Goal: Information Seeking & Learning: Learn about a topic

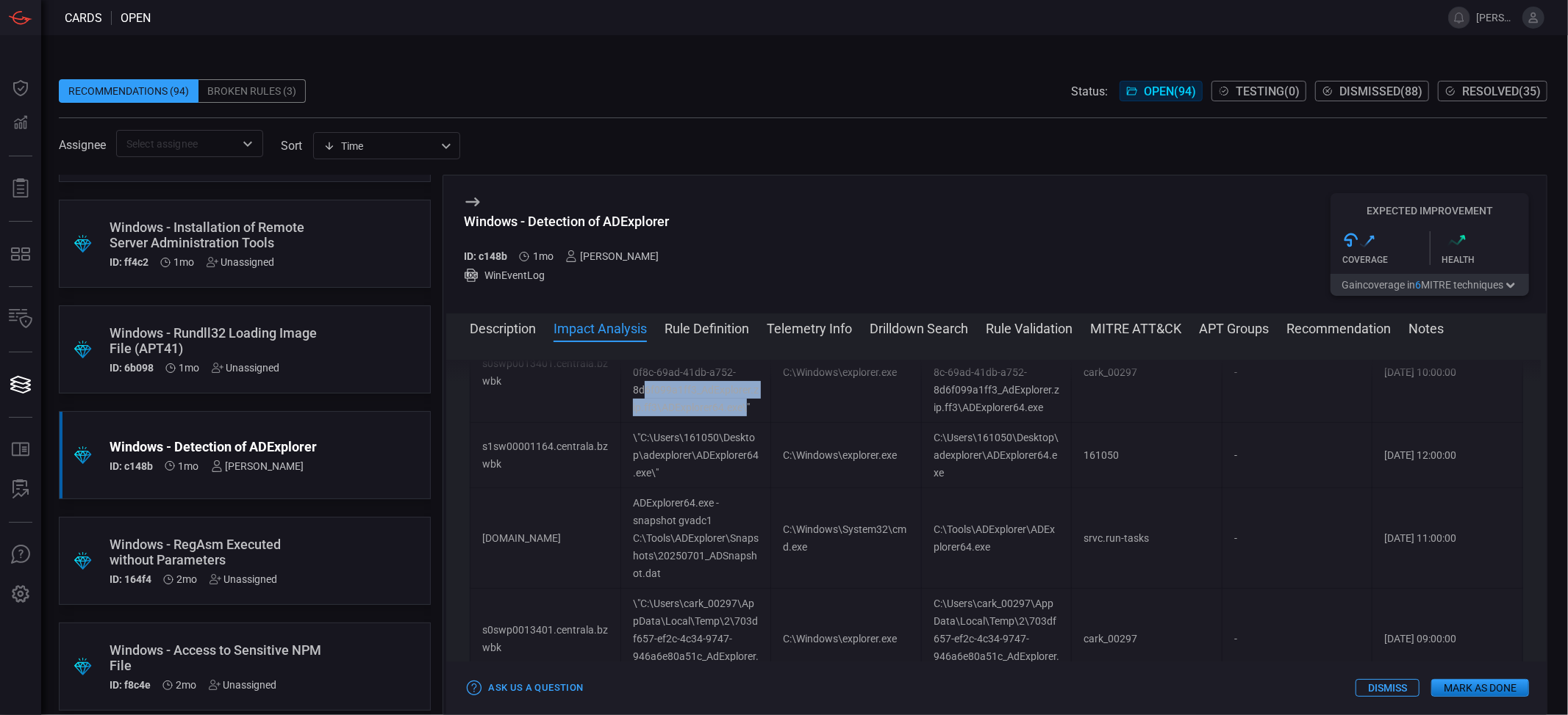
scroll to position [636, 0]
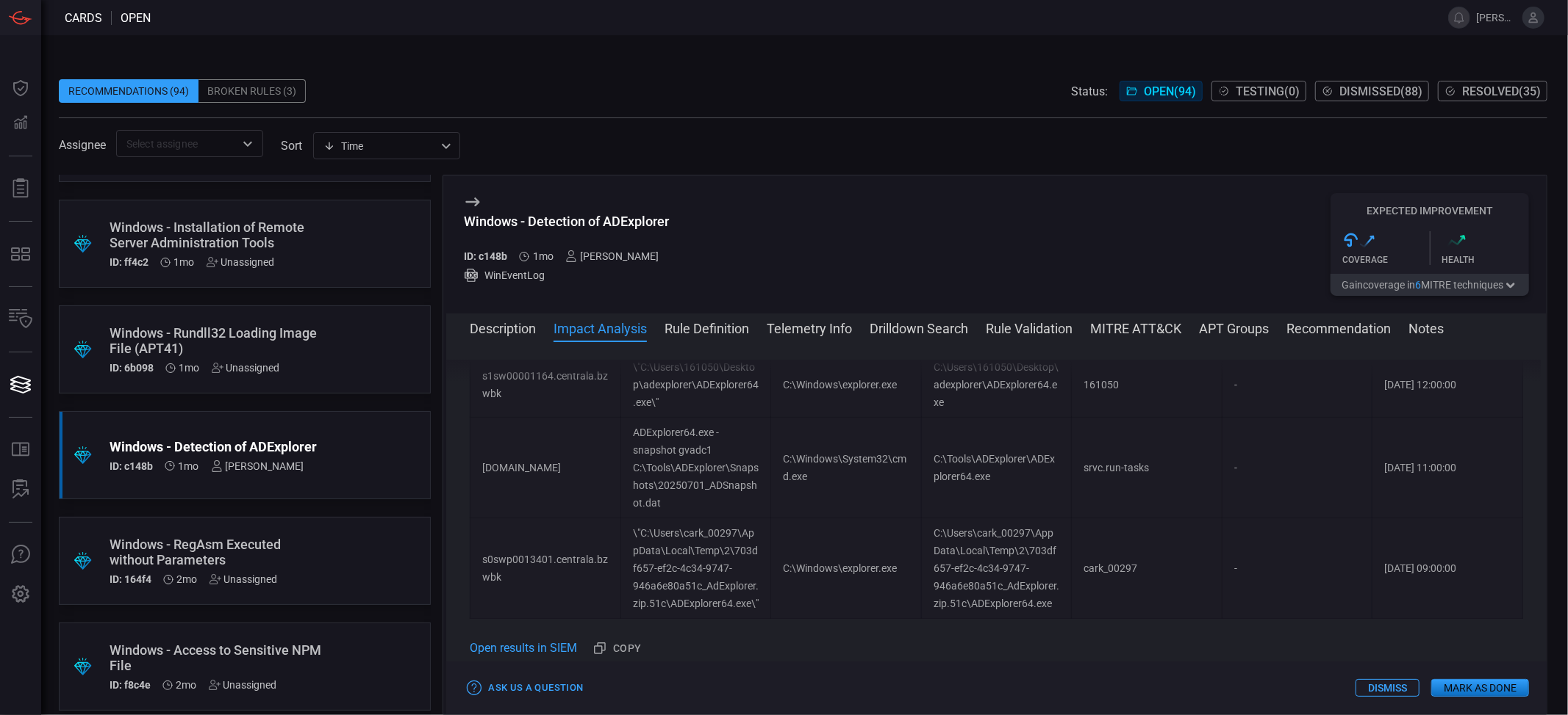
click at [749, 333] on button "Rule Definition" at bounding box center [706, 328] width 85 height 18
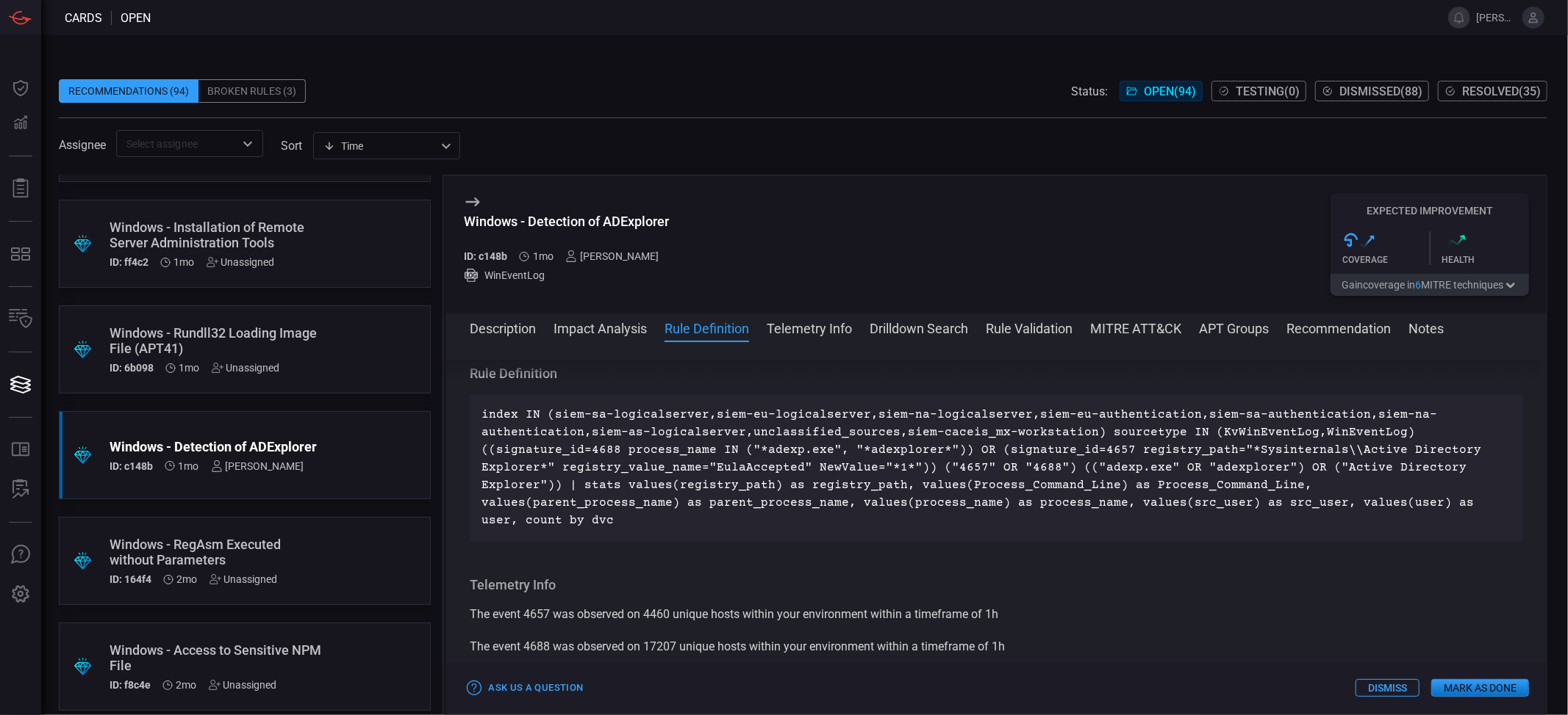
scroll to position [977, 0]
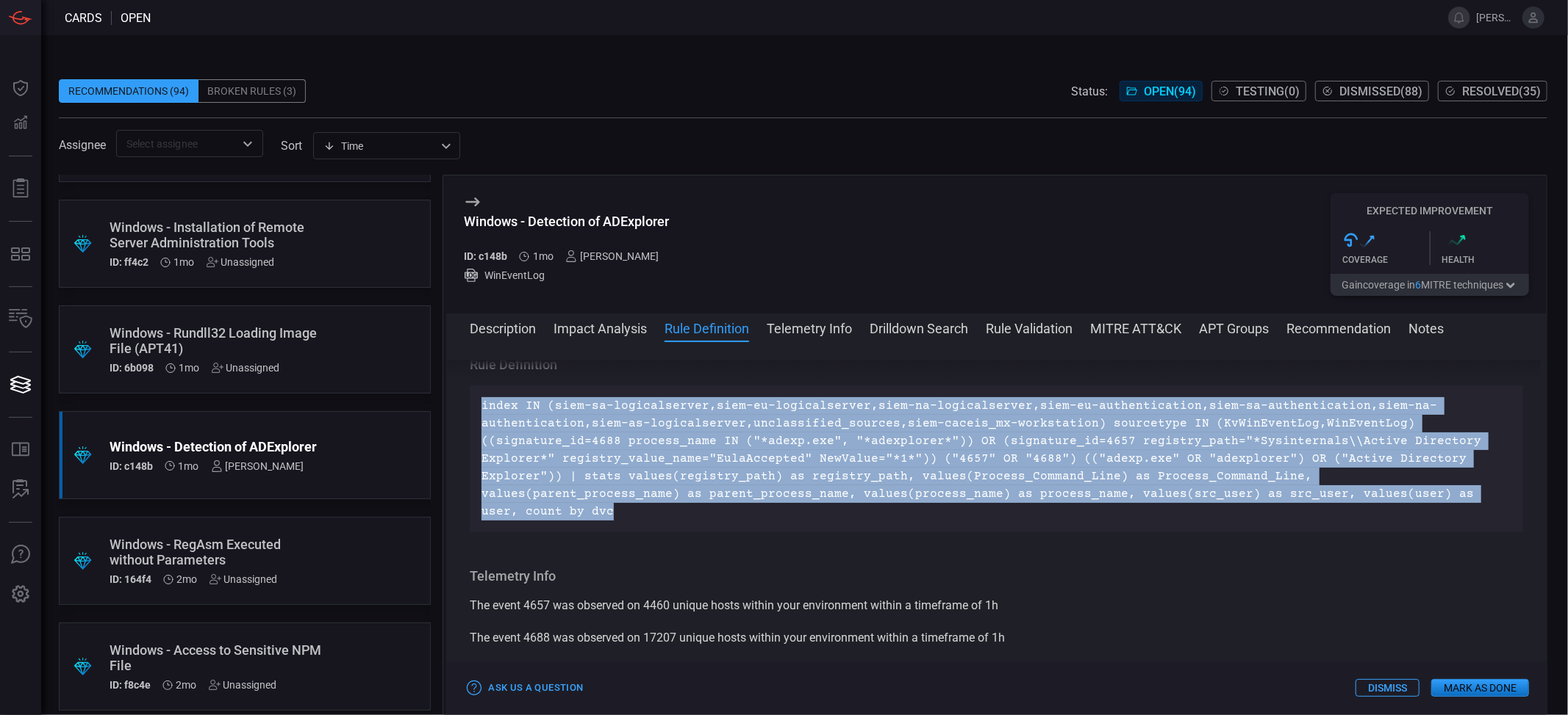
drag, startPoint x: 480, startPoint y: 415, endPoint x: 1393, endPoint y: 511, distance: 918.0
click at [1393, 511] on div "index IN (siem-sa-logicalserver,siem-eu-logicalserver,siem-na-logicalserver,sie…" at bounding box center [996, 459] width 1053 height 147
copy p "index IN (siem-sa-logicalserver,siem-eu-logicalserver,siem-na-logicalserver,sie…"
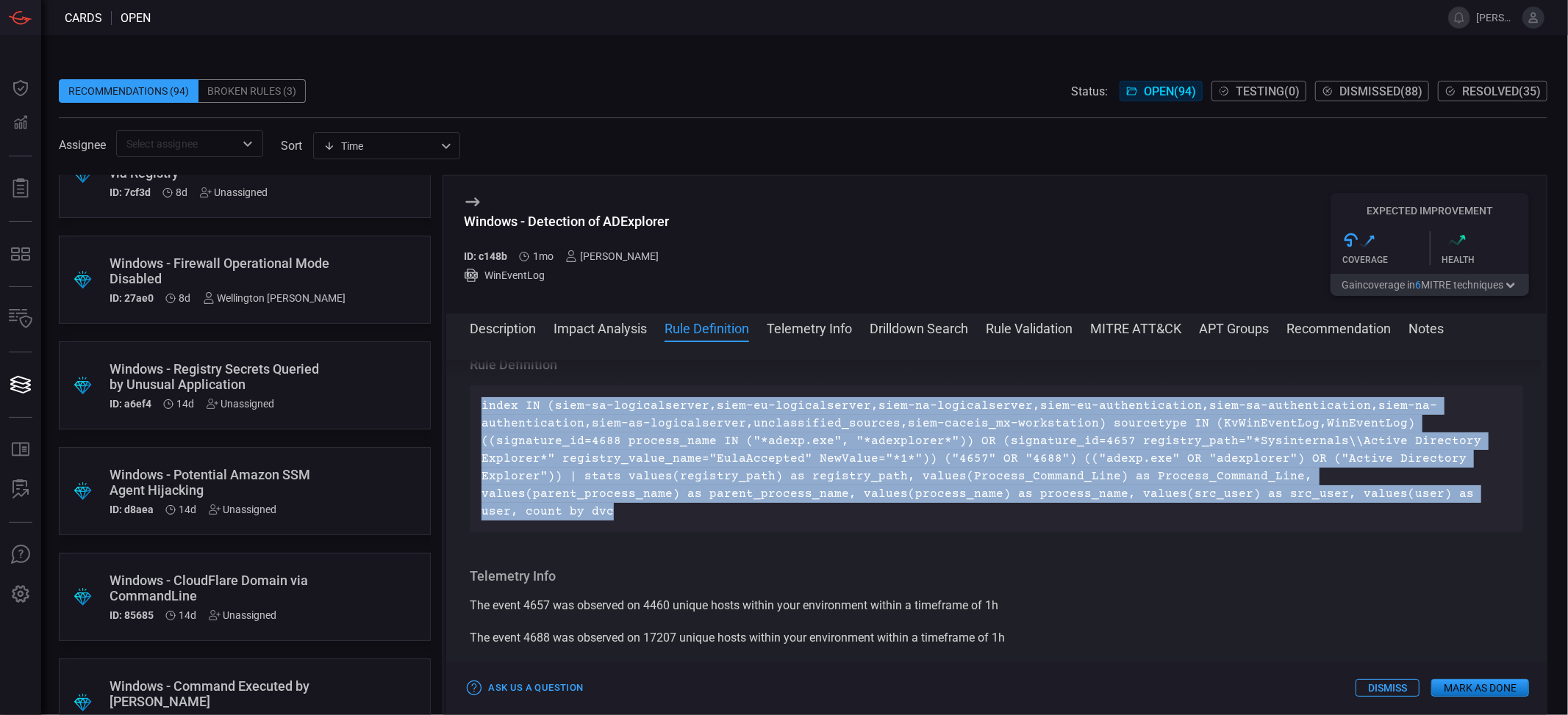
scroll to position [0, 0]
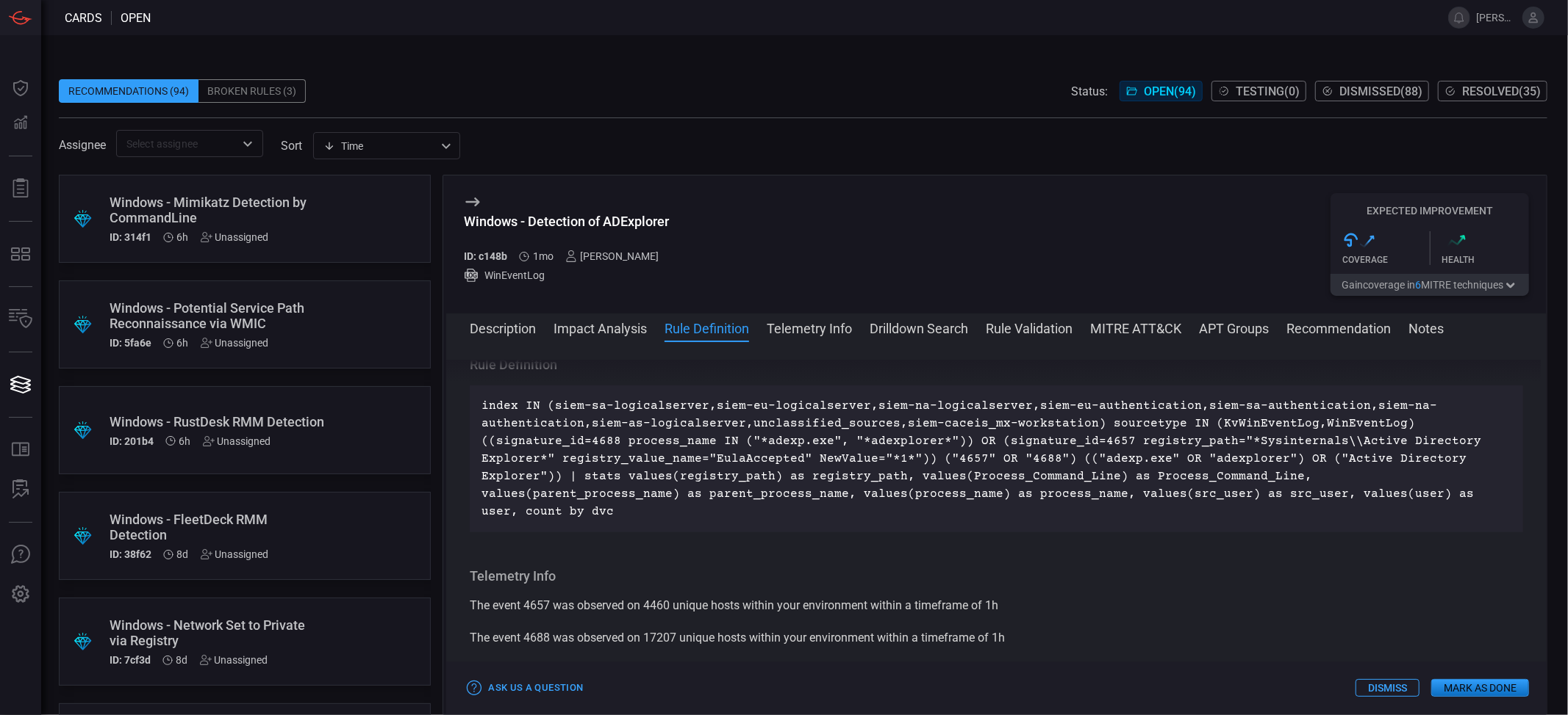
click at [300, 147] on label "sort" at bounding box center [291, 146] width 21 height 14
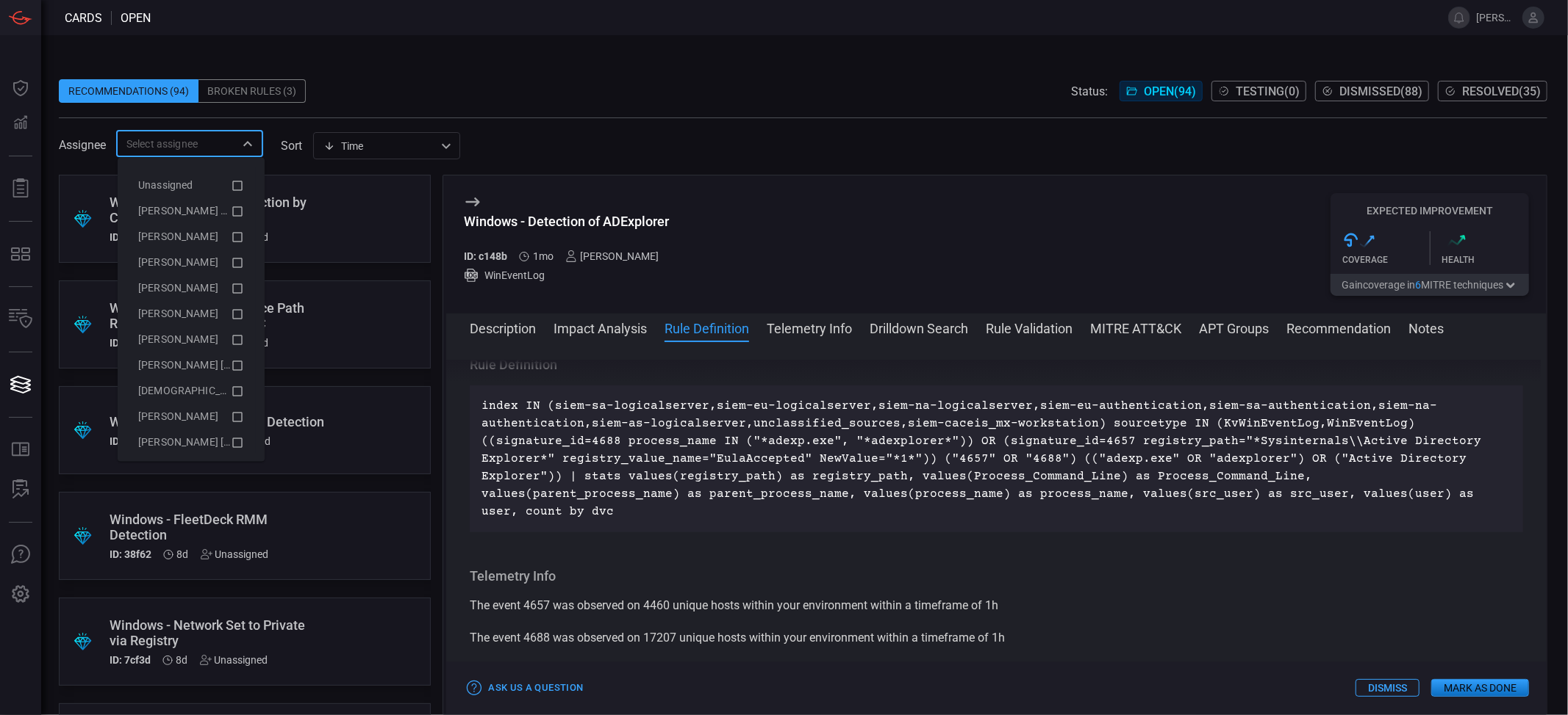
click at [219, 136] on input "text" at bounding box center [177, 143] width 113 height 18
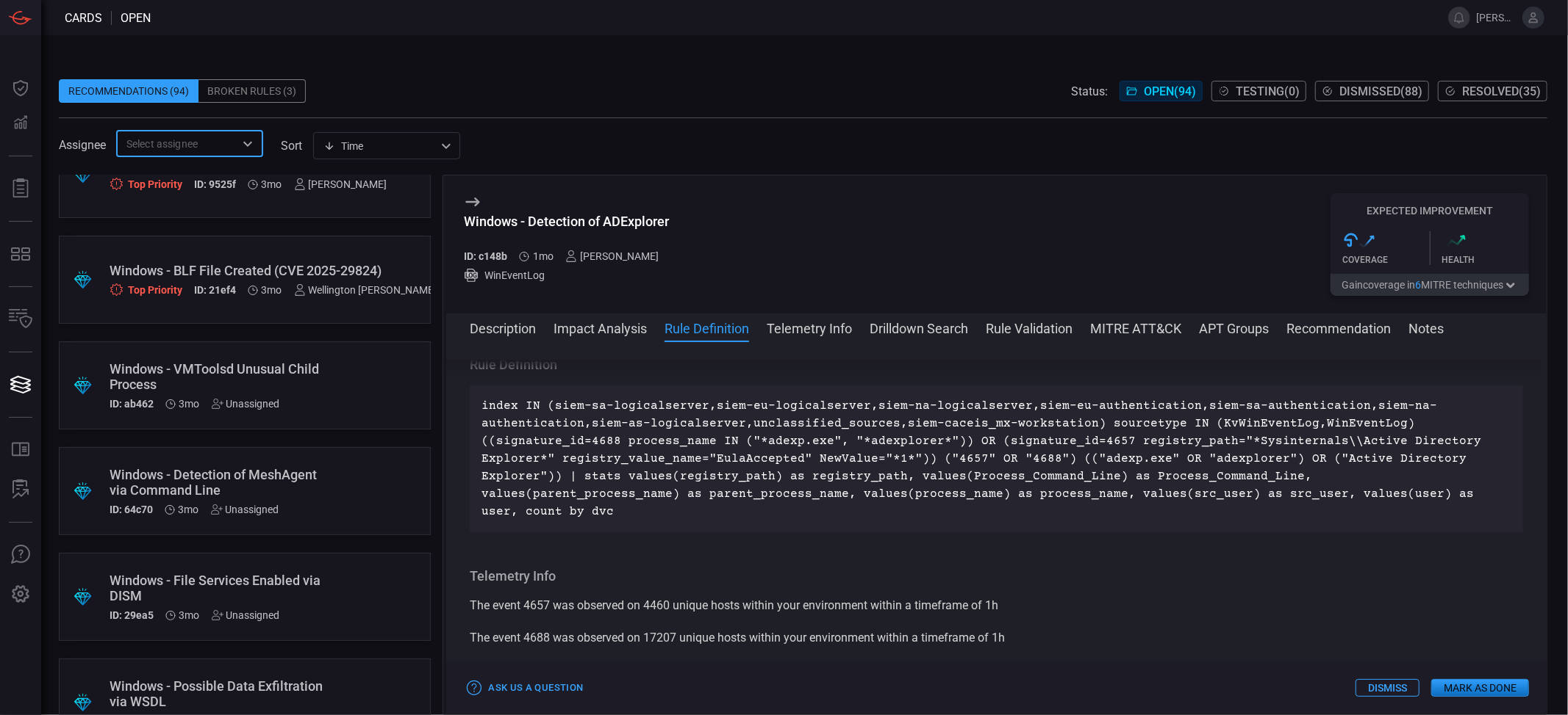
scroll to position [3256, 0]
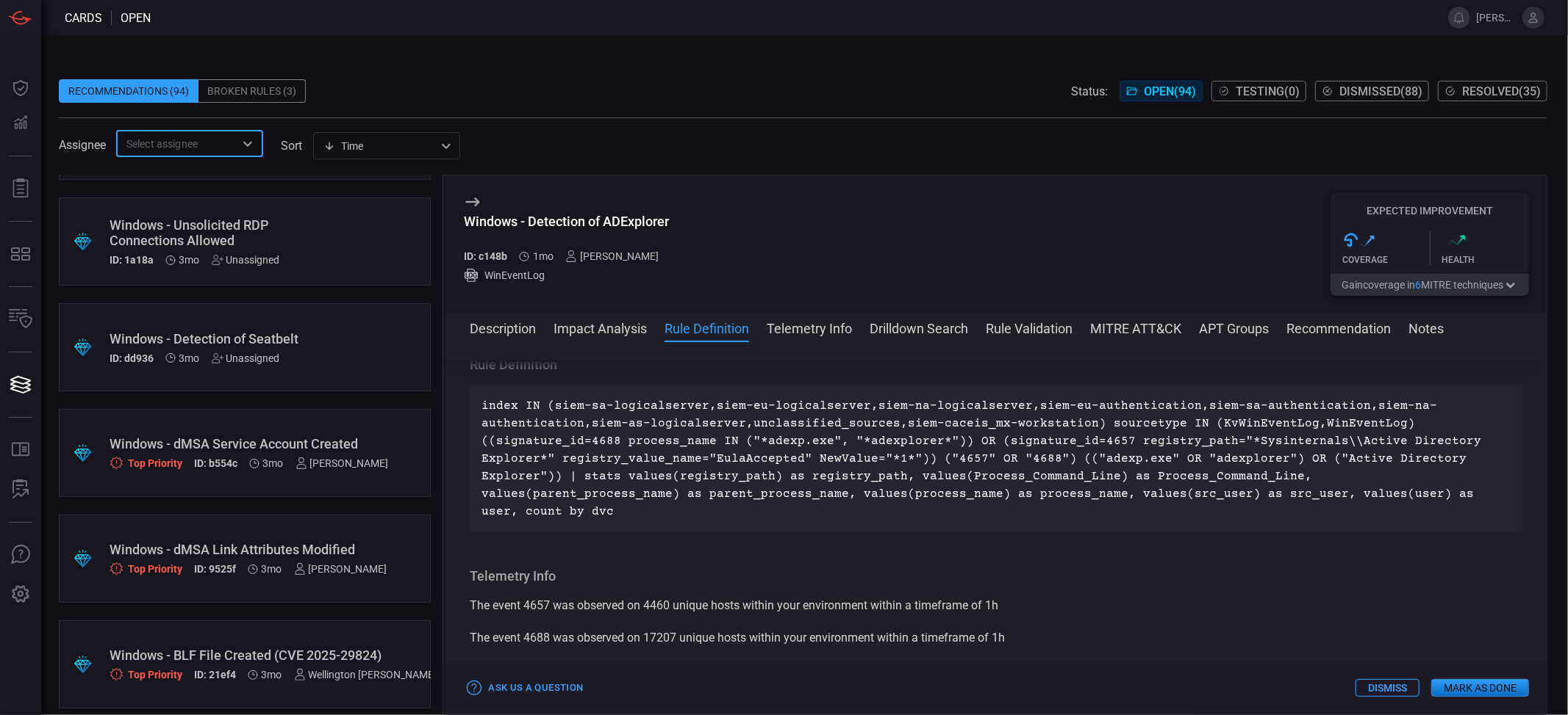
click at [246, 451] on div "Windows - dMSA Service Account Created" at bounding box center [249, 445] width 280 height 16
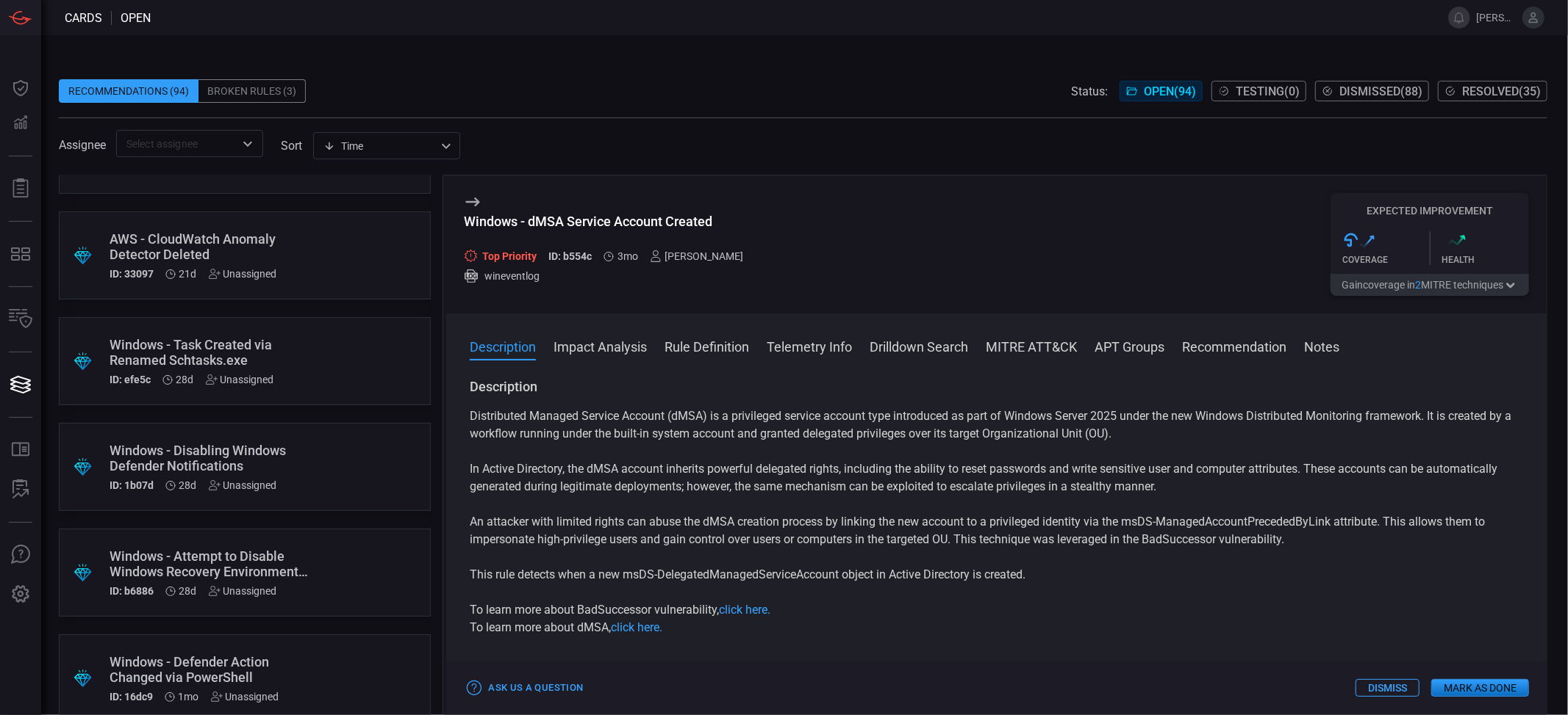
scroll to position [807, 0]
